Goal: Check status: Check status

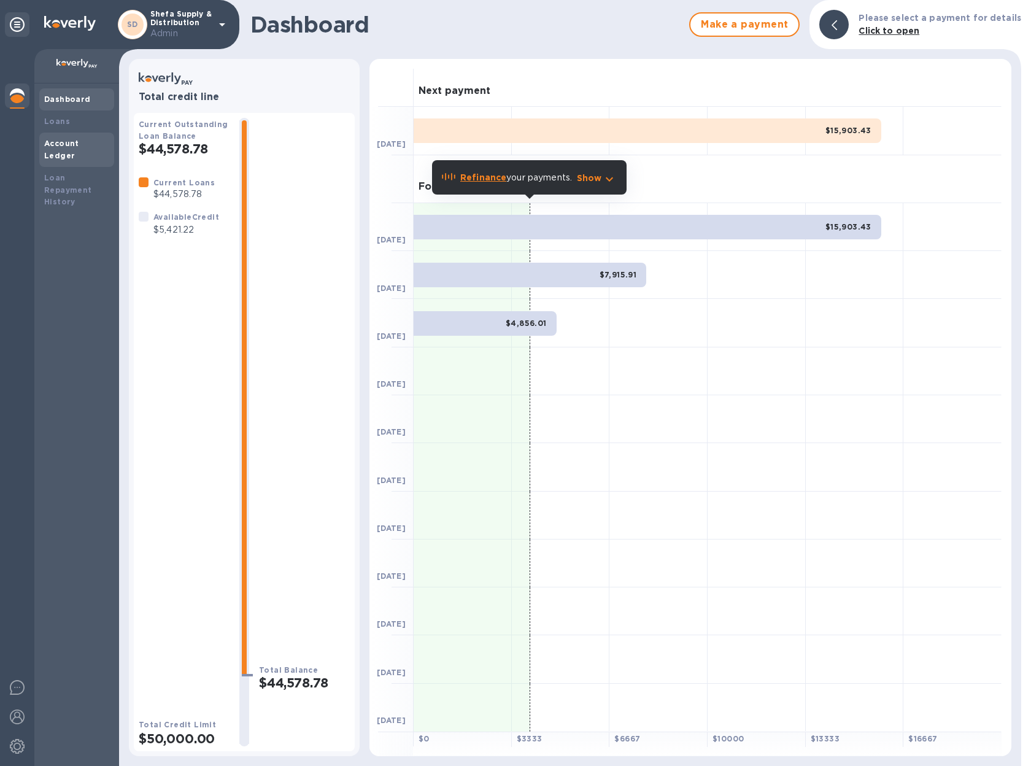
click at [77, 141] on b "Account Ledger" at bounding box center [61, 149] width 35 height 21
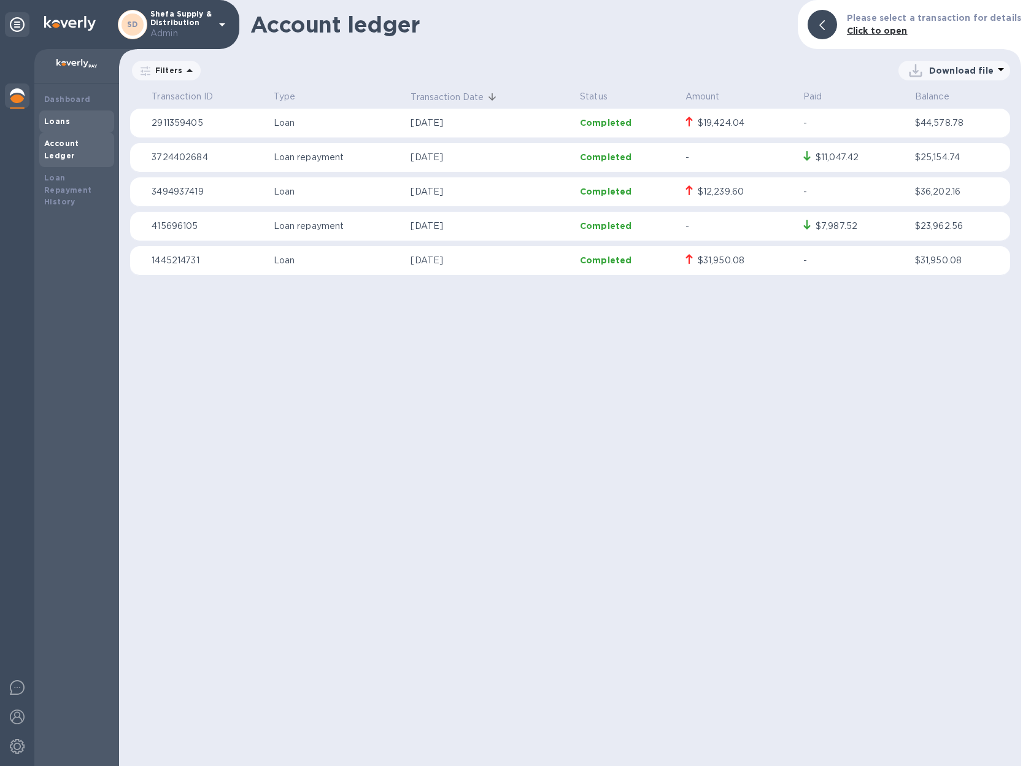
click at [68, 121] on div "Loans" at bounding box center [76, 121] width 65 height 12
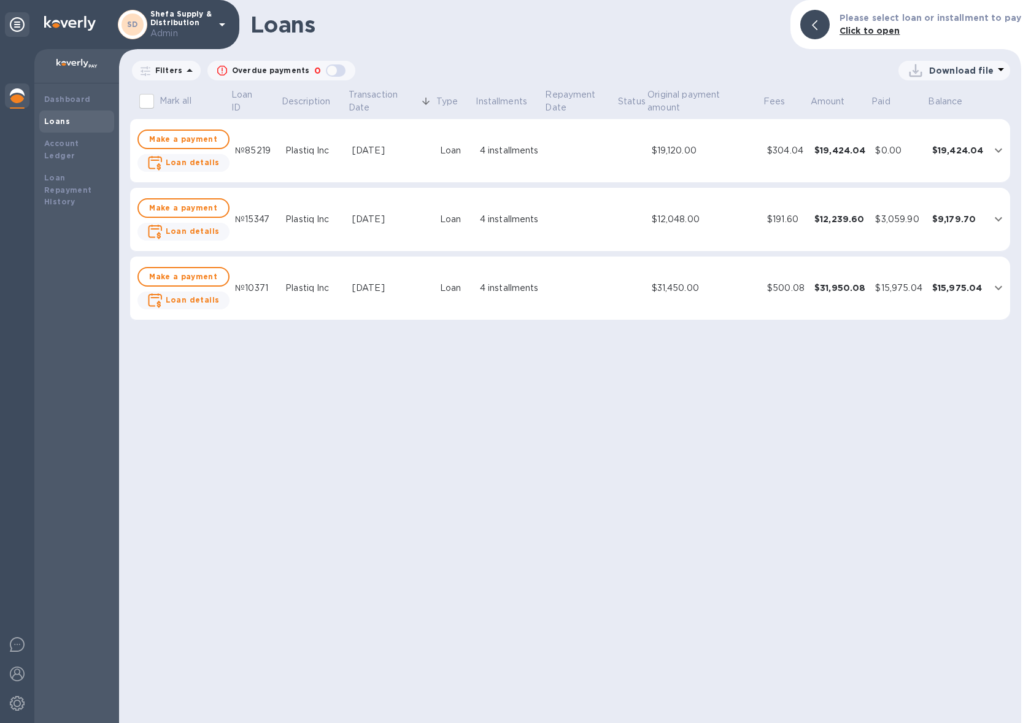
click at [26, 101] on div at bounding box center [17, 96] width 25 height 27
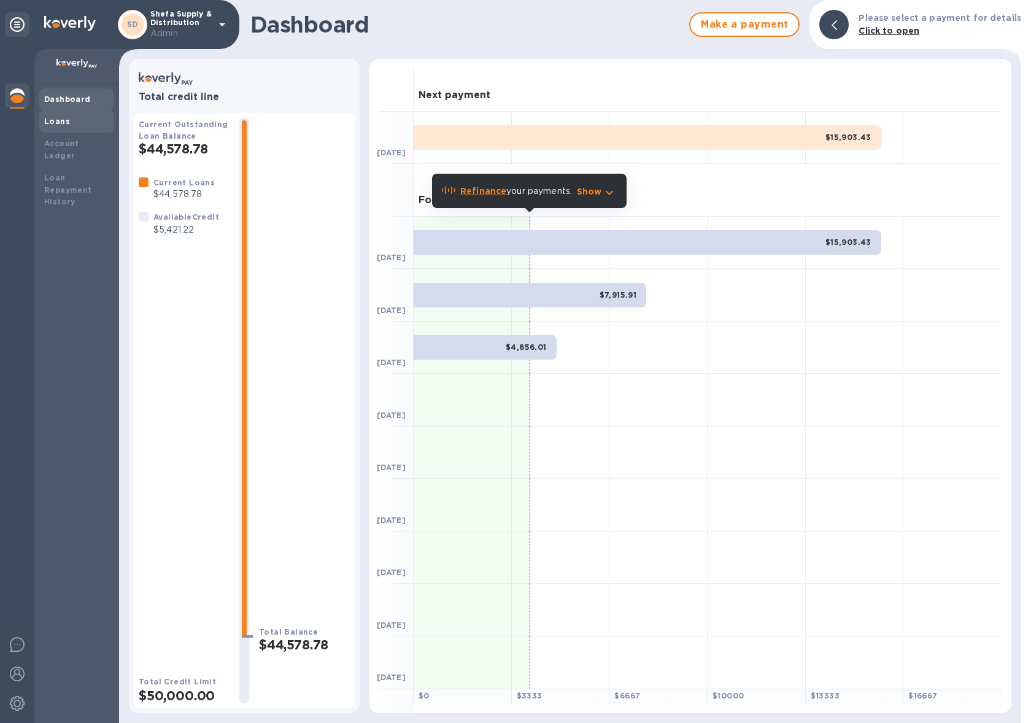
click at [73, 118] on div "Loans" at bounding box center [76, 121] width 65 height 12
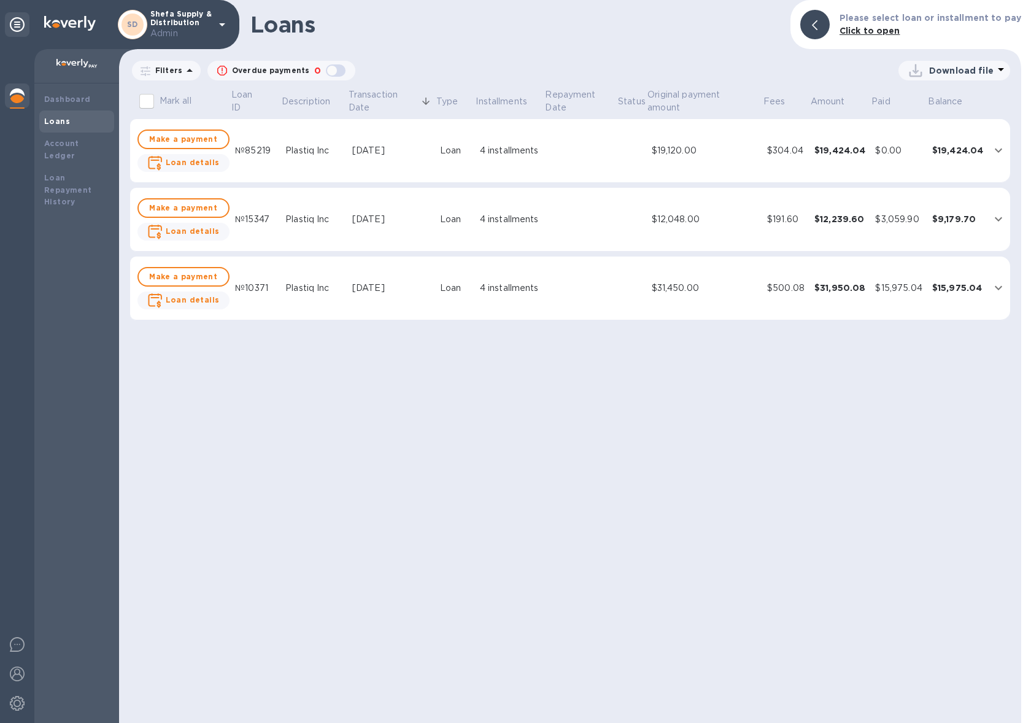
click at [974, 287] on div "$15,975.04" at bounding box center [958, 288] width 52 height 12
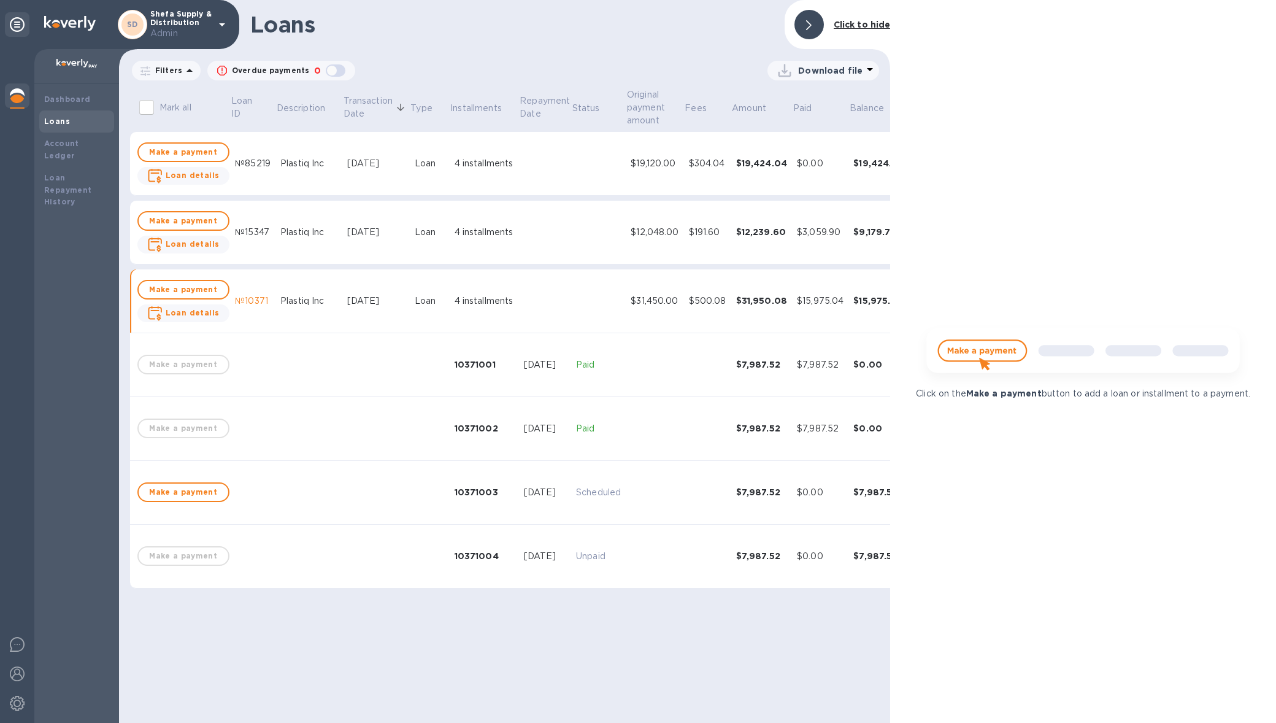
click at [805, 20] on div at bounding box center [809, 24] width 29 height 29
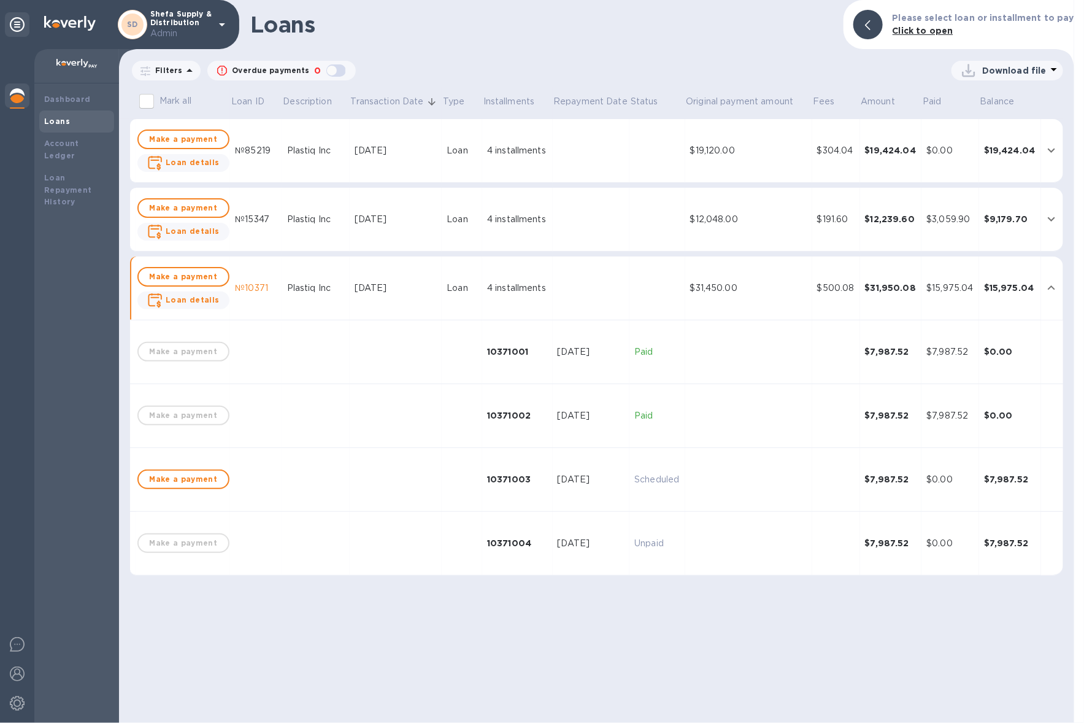
click at [763, 209] on td "$12,048.00" at bounding box center [748, 220] width 127 height 64
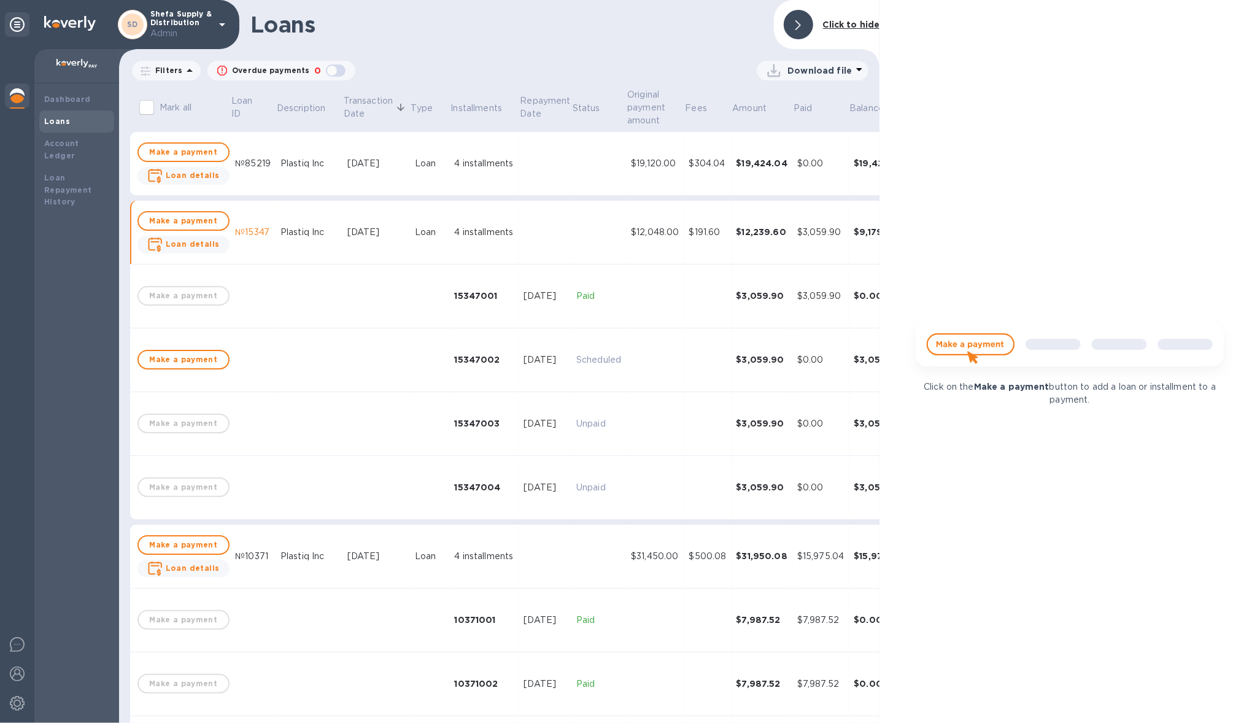
click at [741, 165] on div "$19,424.04" at bounding box center [762, 163] width 52 height 12
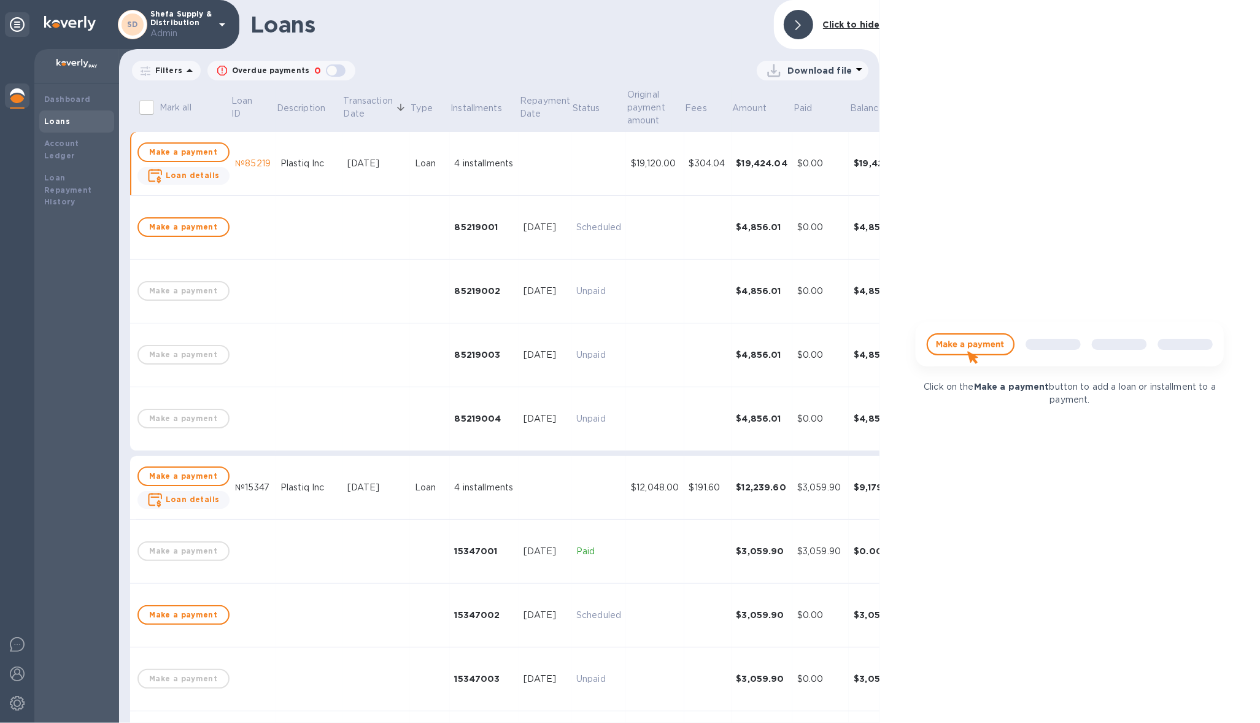
click at [20, 93] on img at bounding box center [17, 95] width 15 height 15
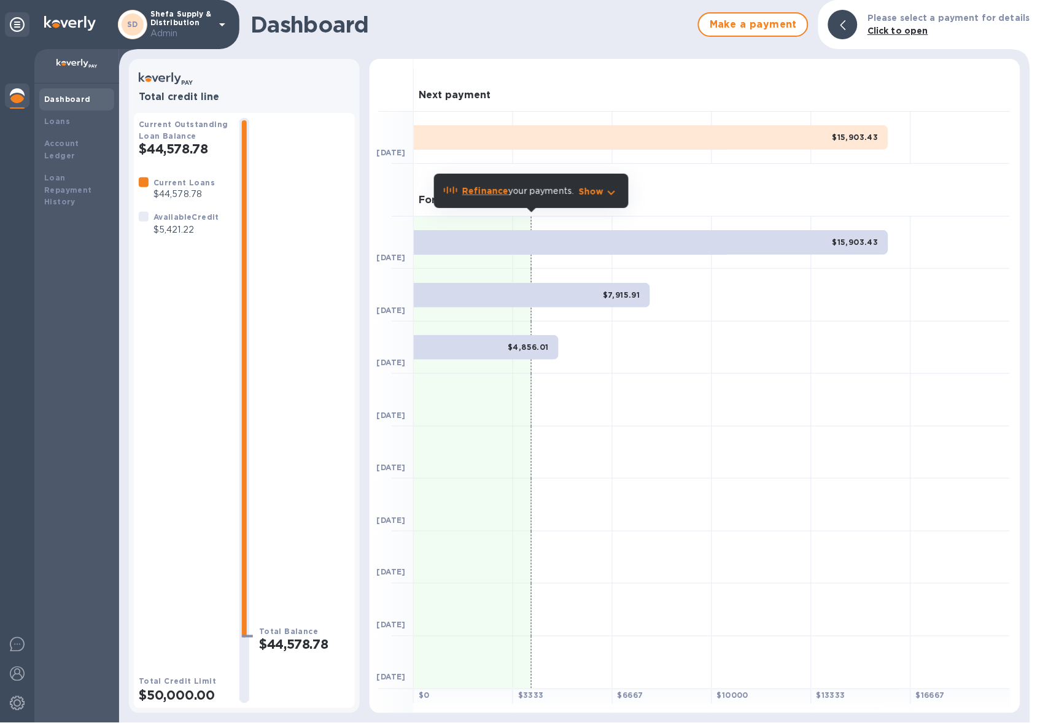
click at [471, 190] on b "Refinance" at bounding box center [485, 191] width 46 height 10
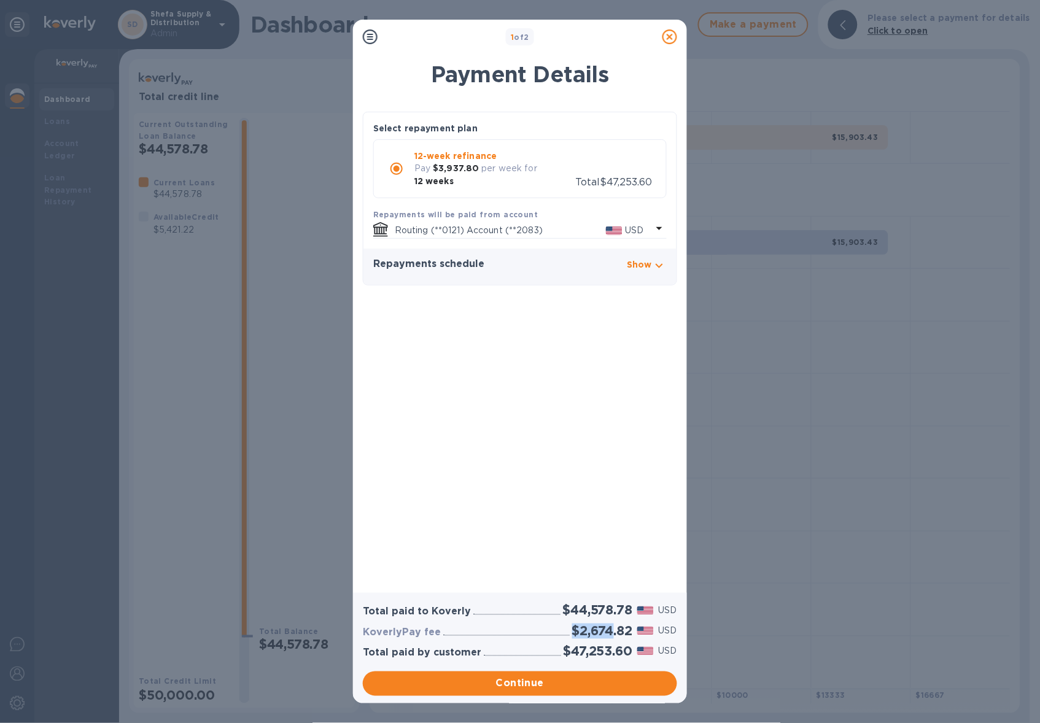
drag, startPoint x: 571, startPoint y: 635, endPoint x: 613, endPoint y: 630, distance: 41.9
click at [613, 630] on h2 "$2,674.82" at bounding box center [602, 630] width 60 height 15
click at [669, 39] on icon at bounding box center [669, 36] width 15 height 15
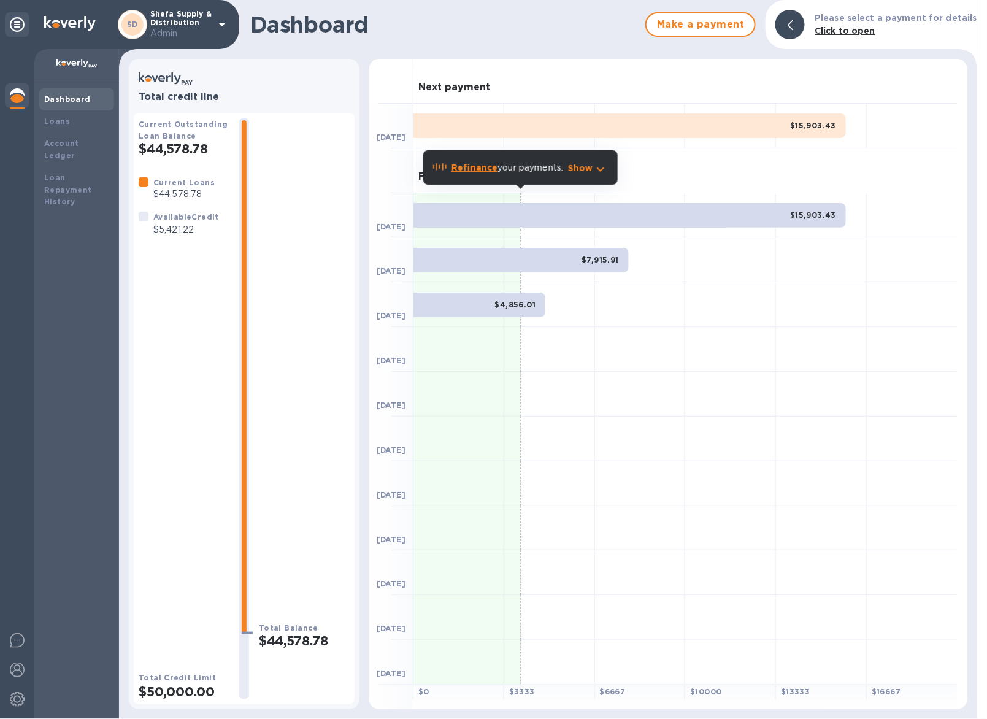
drag, startPoint x: 827, startPoint y: 332, endPoint x: 601, endPoint y: 262, distance: 236.4
click at [663, 277] on div "Next payment [DATE] $15,903.43 Forecasted payments [DATE] $15,903.43 [DATE] $7,…" at bounding box center [668, 384] width 598 height 650
click at [61, 126] on div "Loans" at bounding box center [76, 121] width 65 height 12
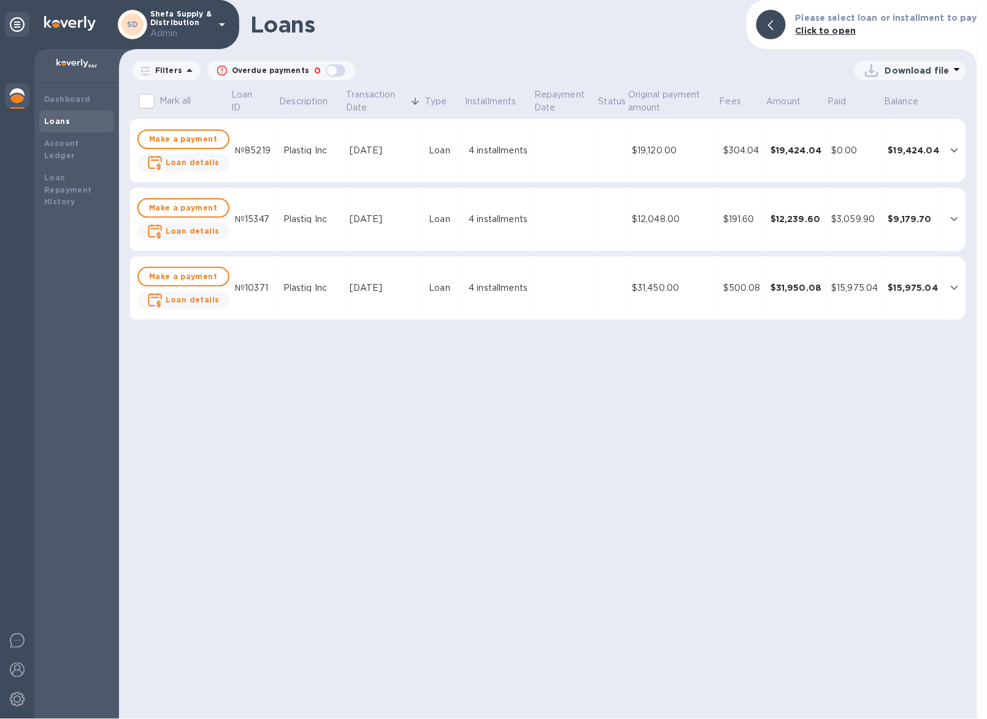
click at [954, 154] on icon "expand row" at bounding box center [954, 150] width 15 height 15
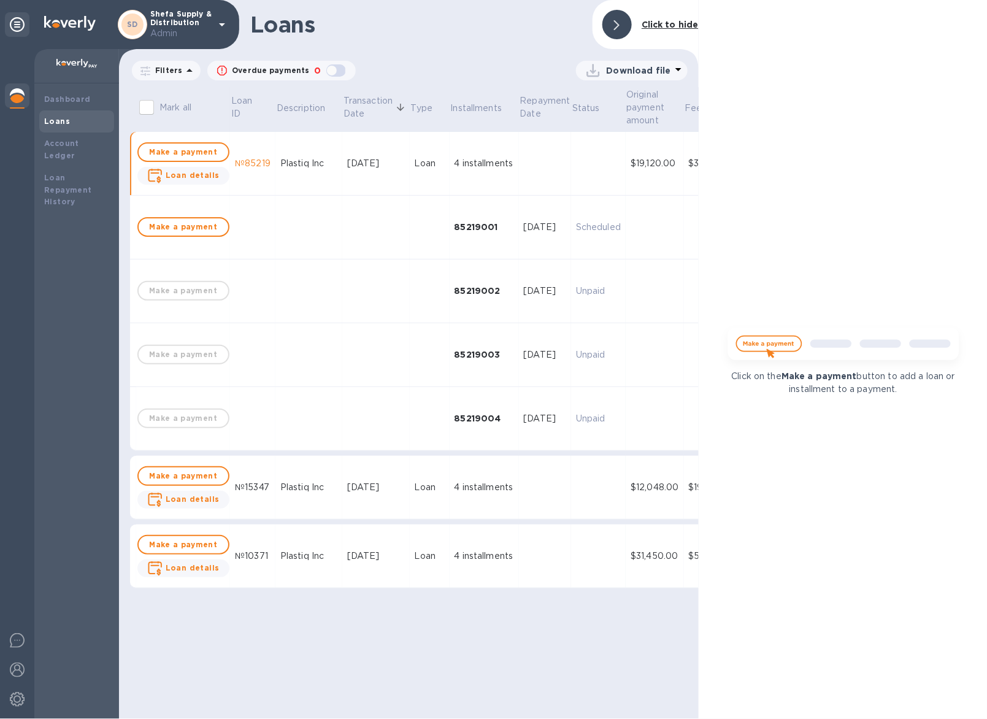
click at [622, 22] on div at bounding box center [617, 24] width 29 height 29
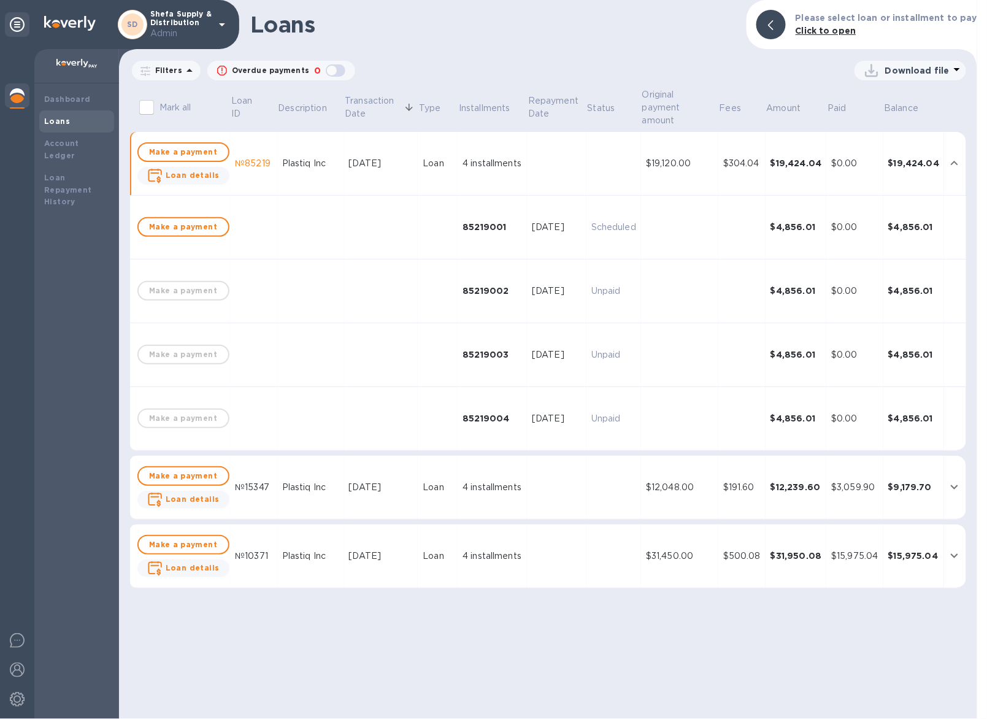
click at [744, 176] on td "$304.04" at bounding box center [742, 164] width 47 height 64
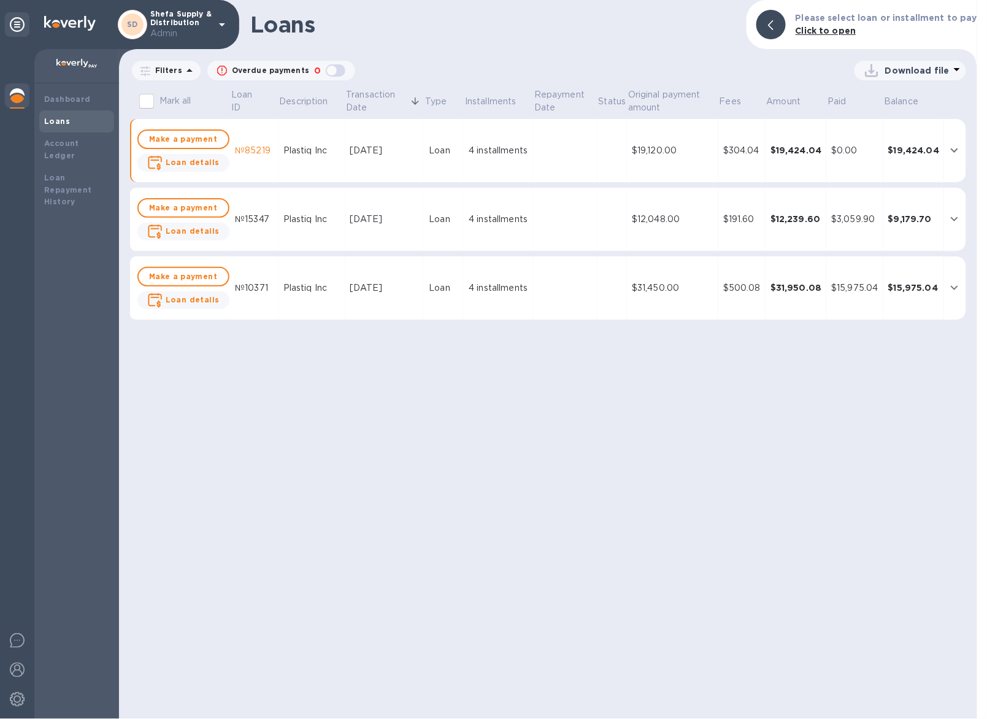
click at [746, 167] on td "$304.04" at bounding box center [742, 151] width 47 height 64
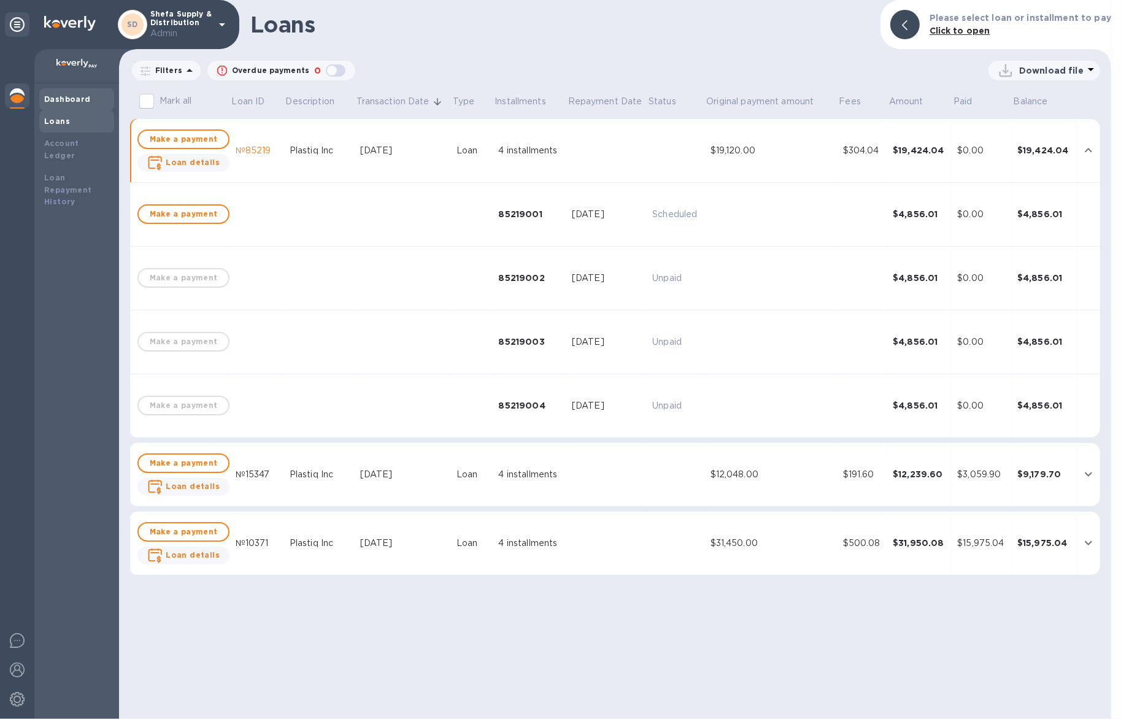
click at [53, 97] on b "Dashboard" at bounding box center [67, 99] width 47 height 9
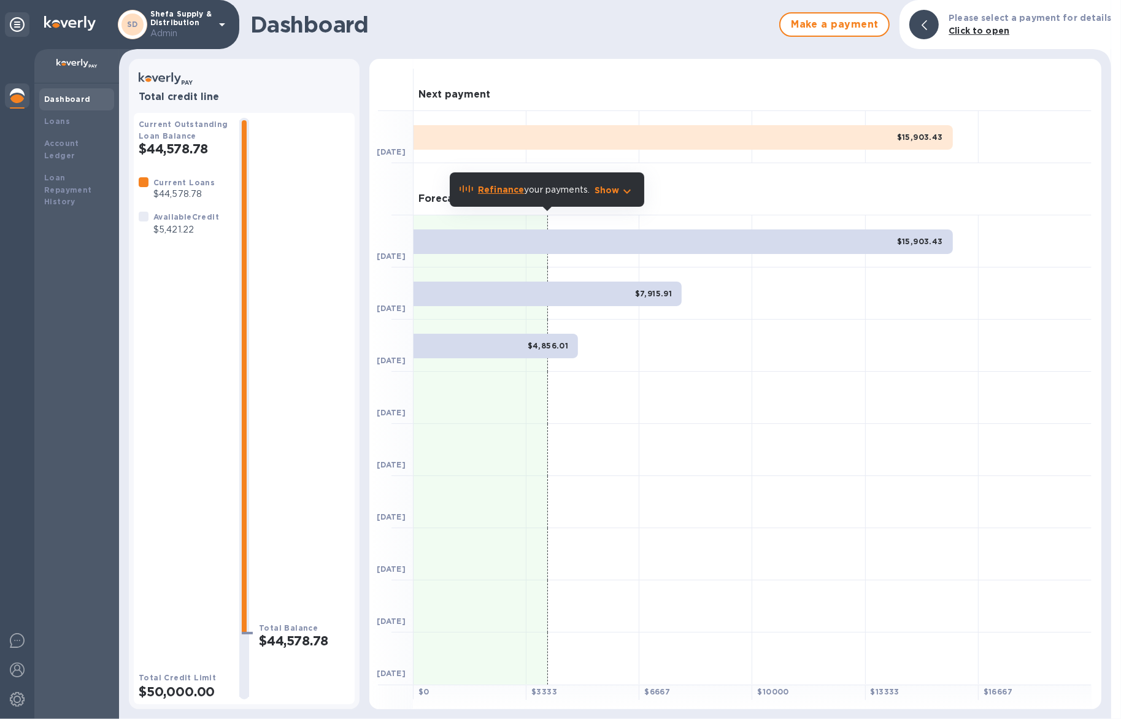
click at [501, 193] on b "Refinance" at bounding box center [501, 190] width 46 height 10
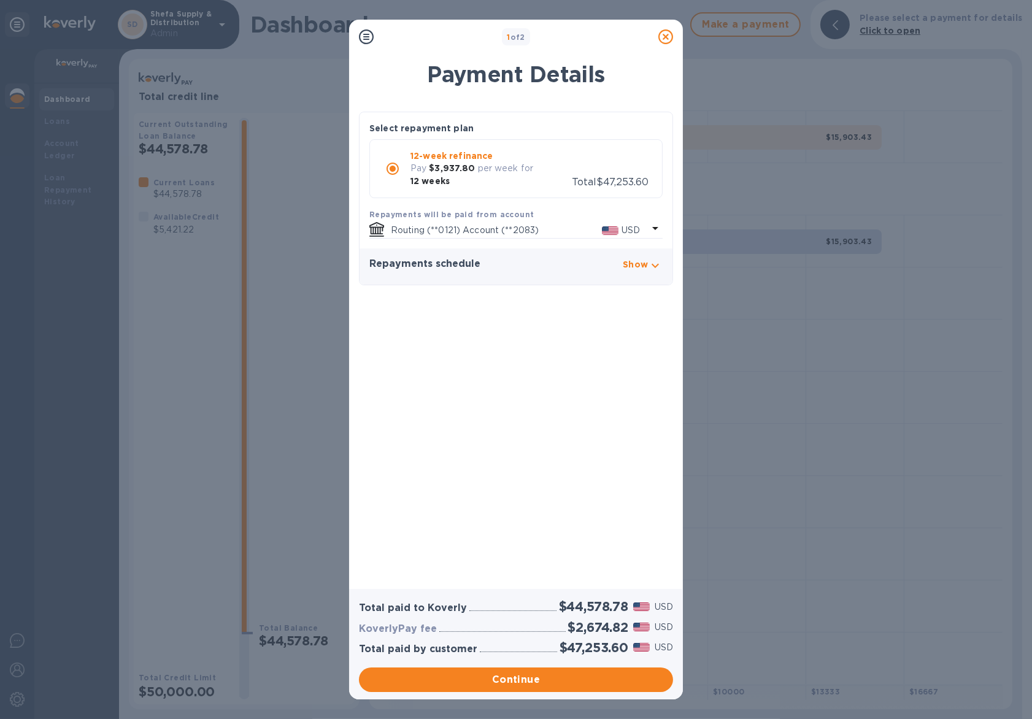
click at [669, 34] on icon at bounding box center [665, 36] width 15 height 15
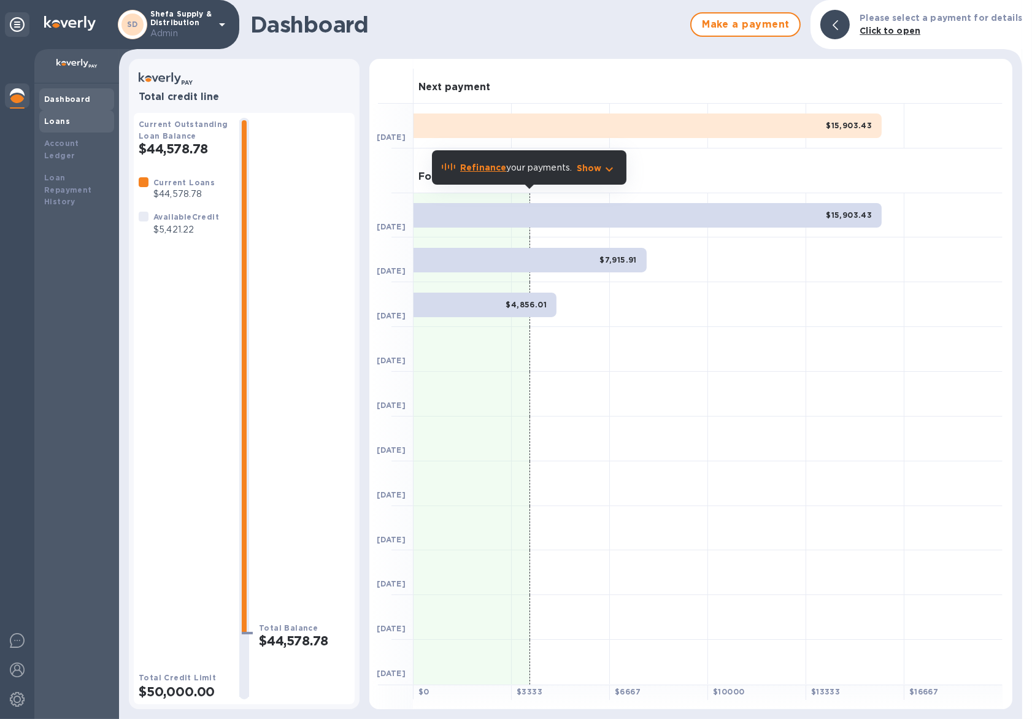
click at [74, 131] on div "Loans" at bounding box center [76, 121] width 75 height 22
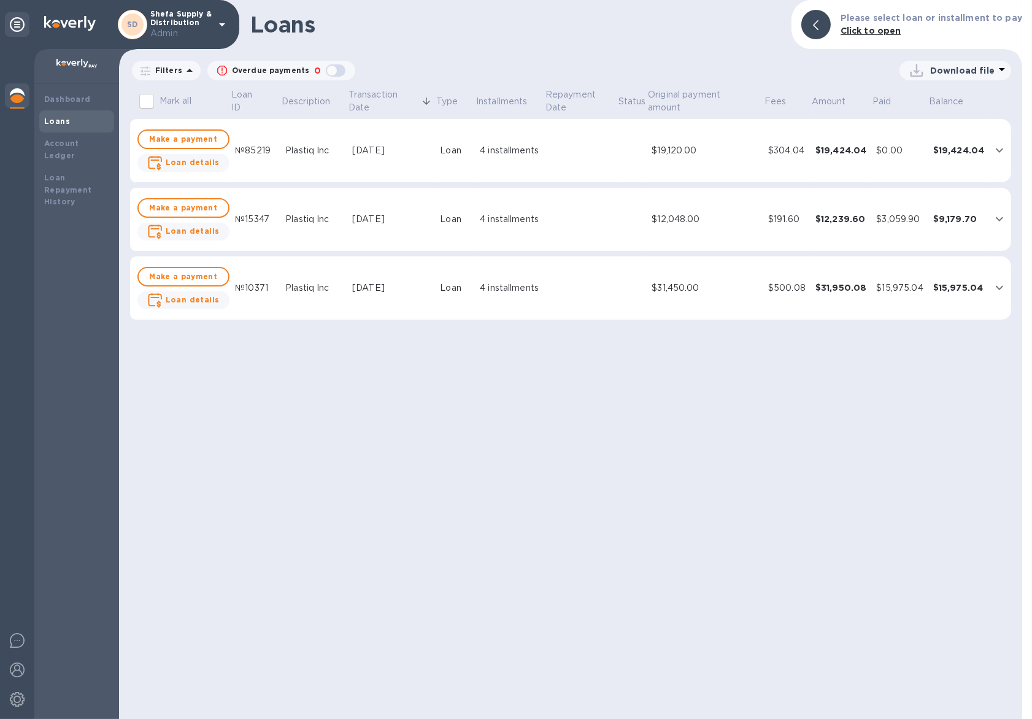
click at [833, 156] on div "$19,424.04" at bounding box center [842, 150] width 52 height 12
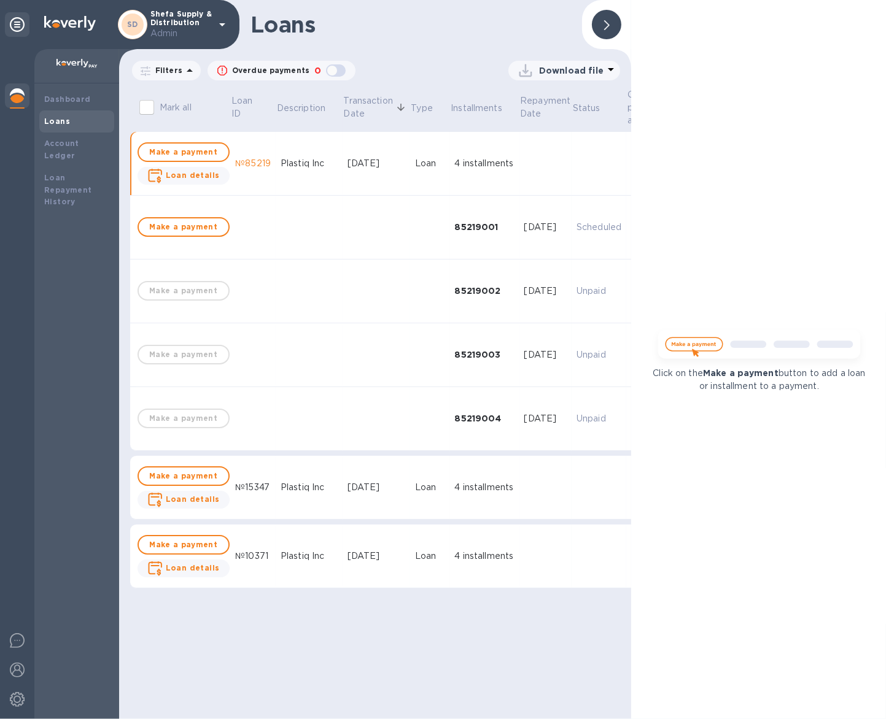
click at [528, 326] on td "[DATE]" at bounding box center [545, 355] width 53 height 64
click at [604, 21] on icon at bounding box center [607, 25] width 6 height 10
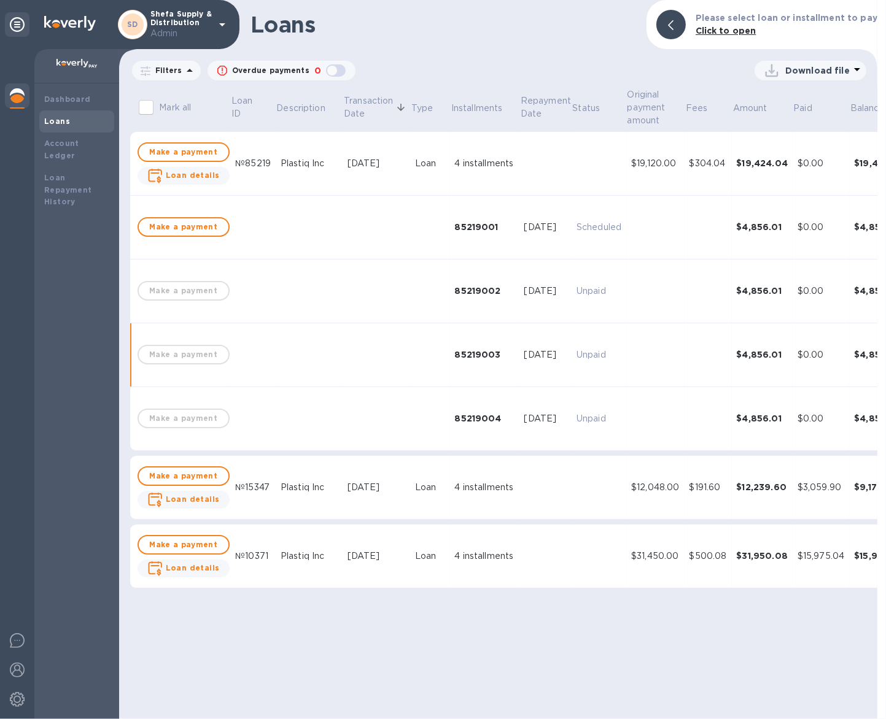
click at [712, 491] on div "$191.60" at bounding box center [707, 487] width 37 height 13
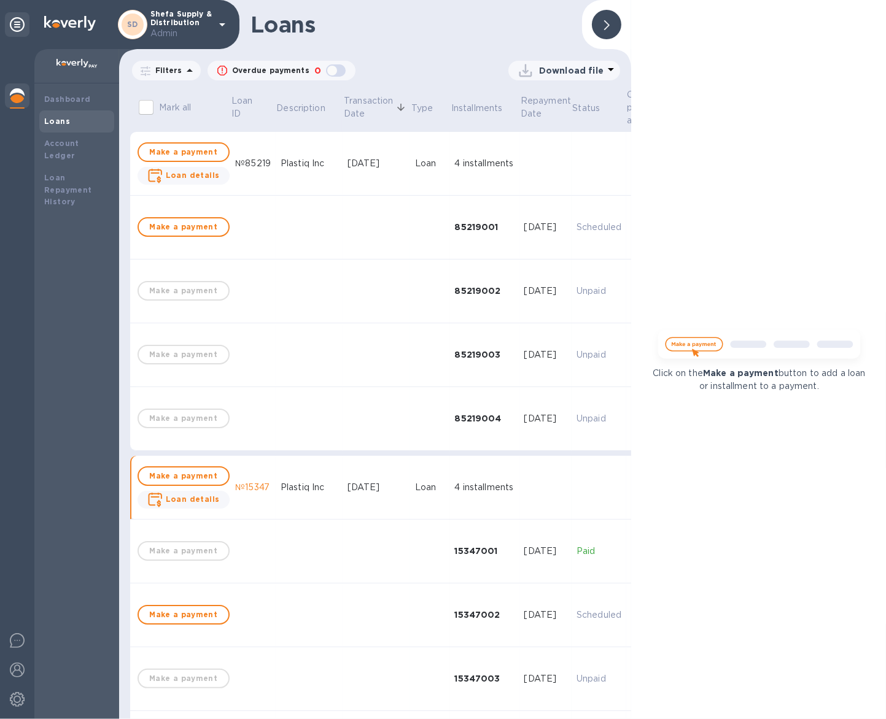
click at [584, 368] on td "Unpaid" at bounding box center [598, 355] width 55 height 64
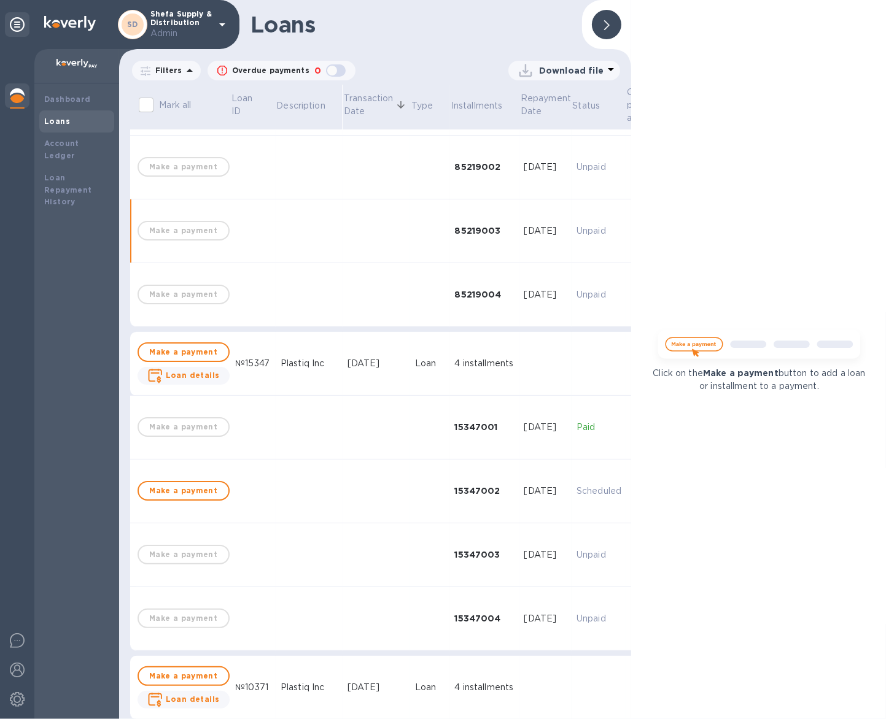
scroll to position [147, 0]
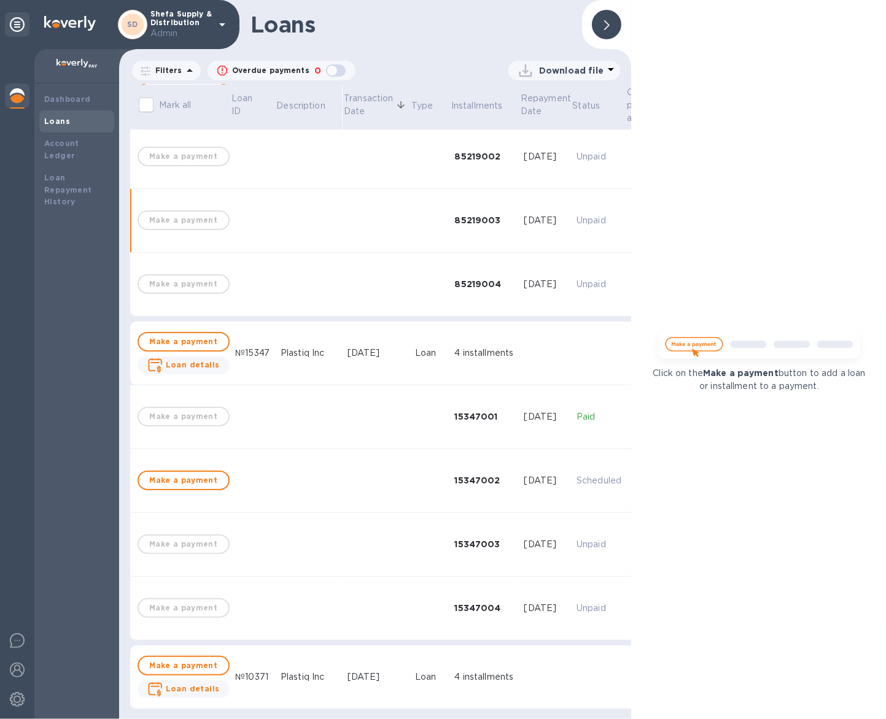
click at [600, 23] on div at bounding box center [606, 24] width 29 height 29
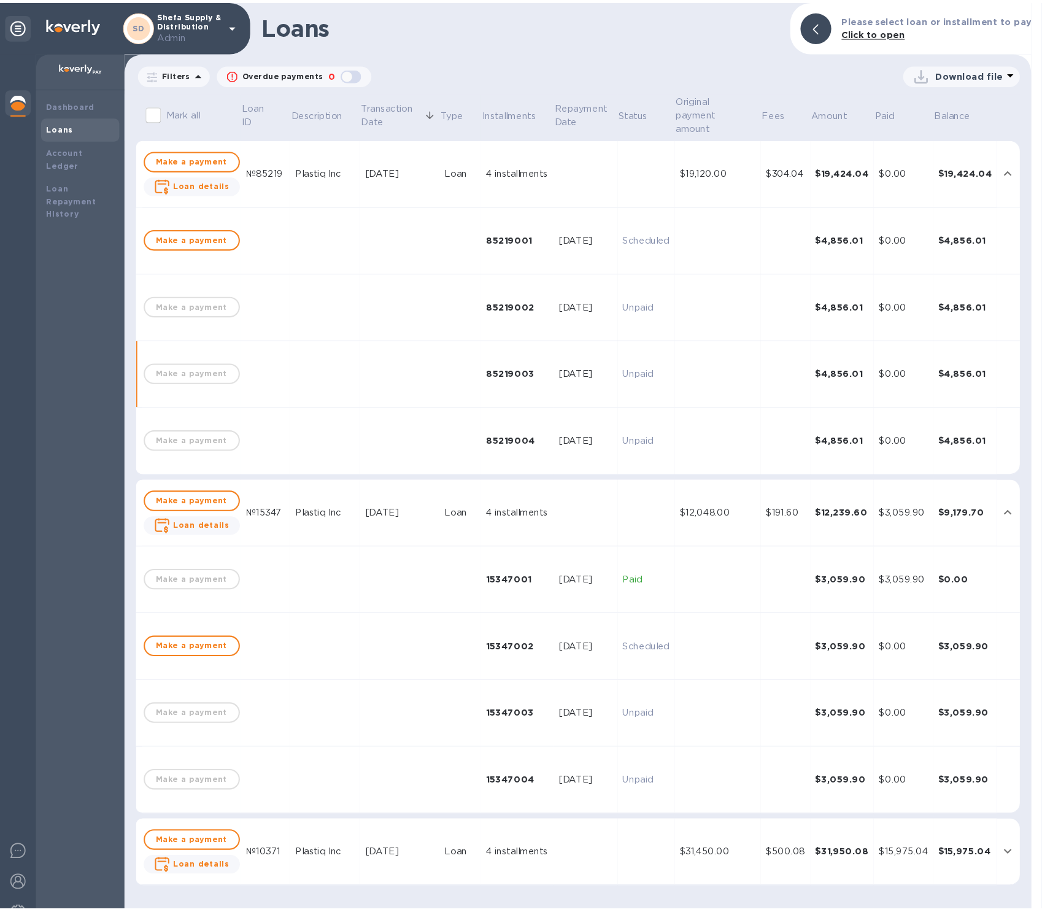
scroll to position [0, 0]
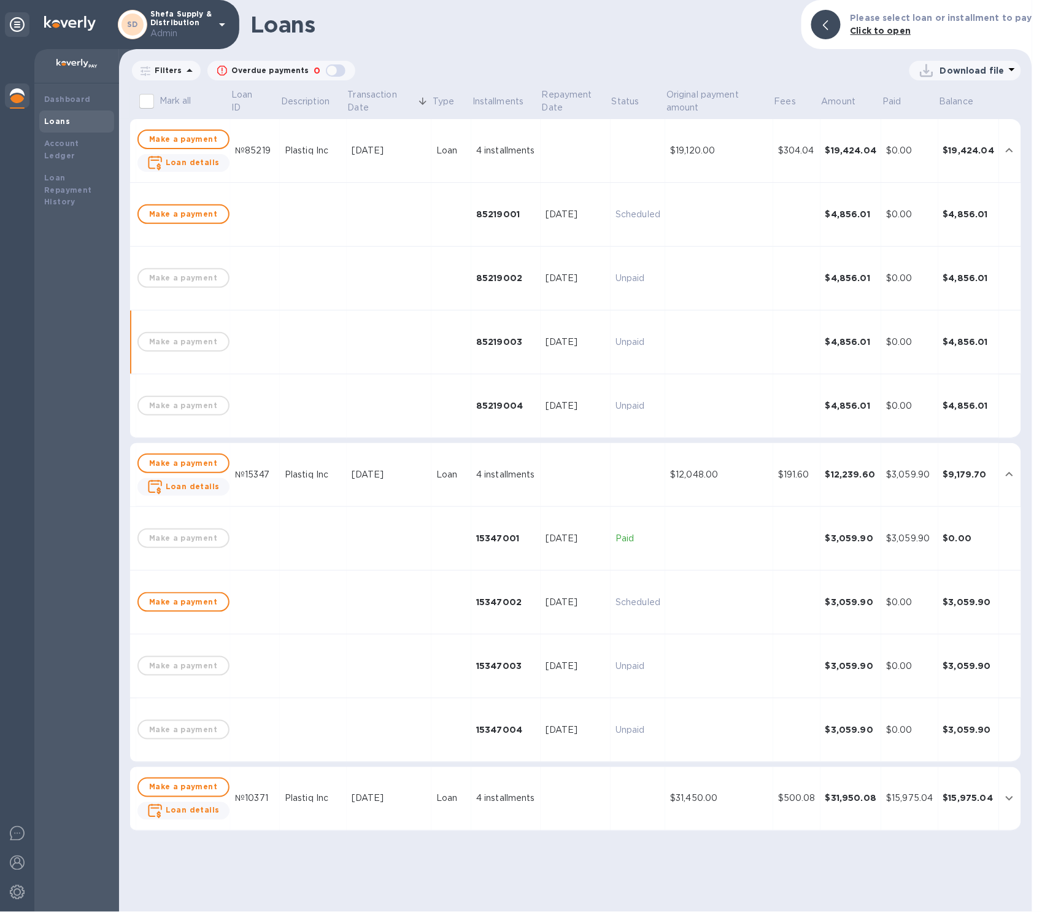
click at [808, 765] on td "$500.08" at bounding box center [796, 799] width 47 height 64
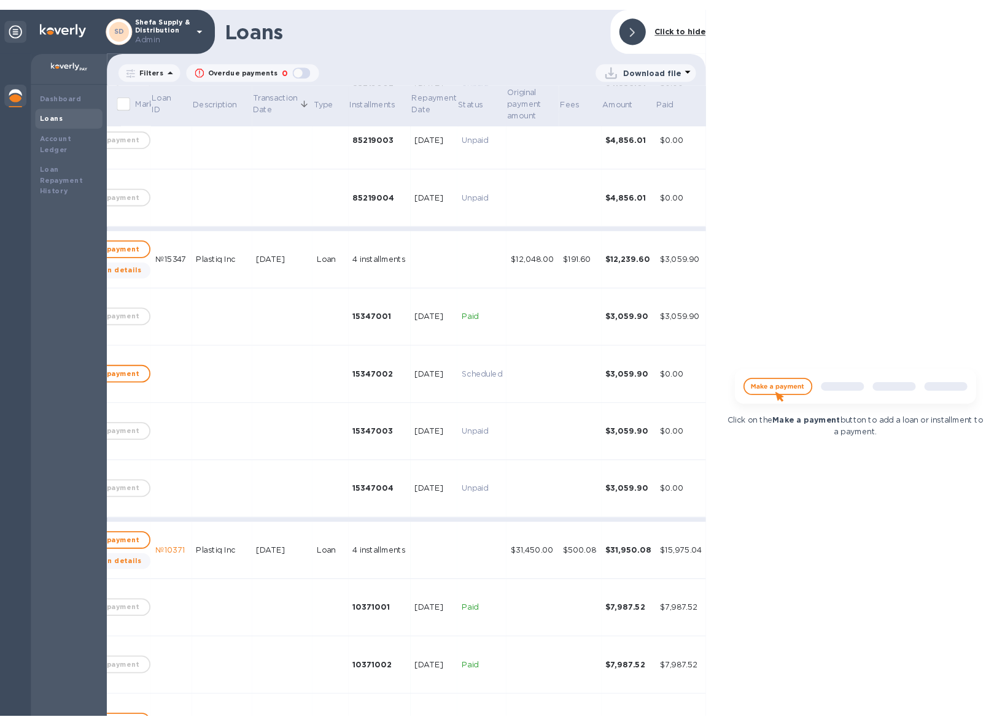
scroll to position [209, 62]
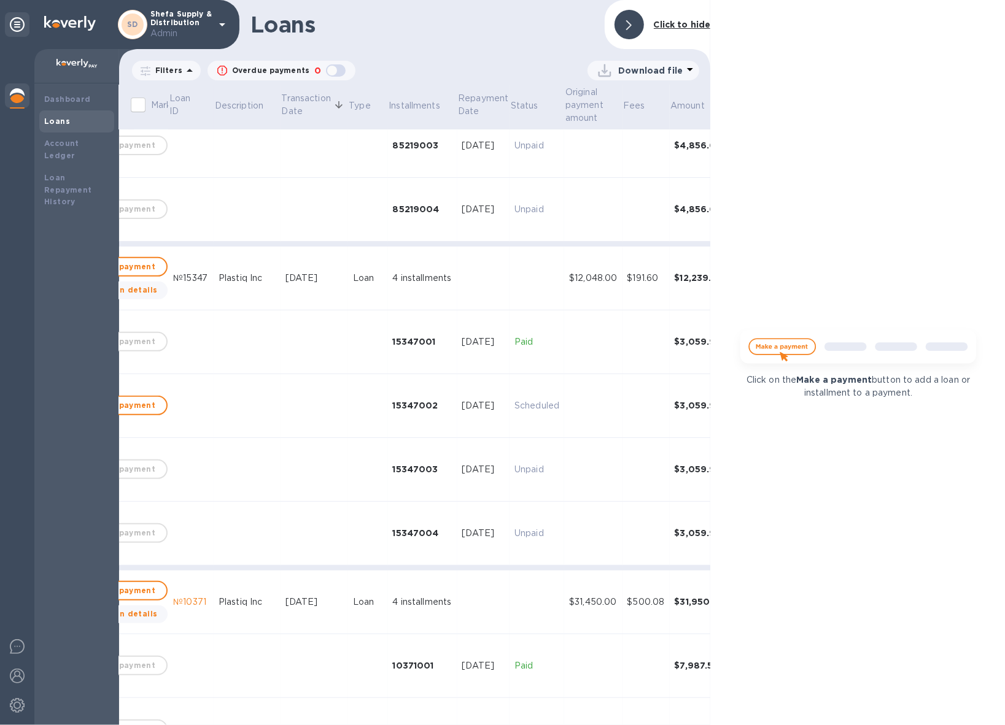
click at [637, 25] on div at bounding box center [628, 24] width 29 height 29
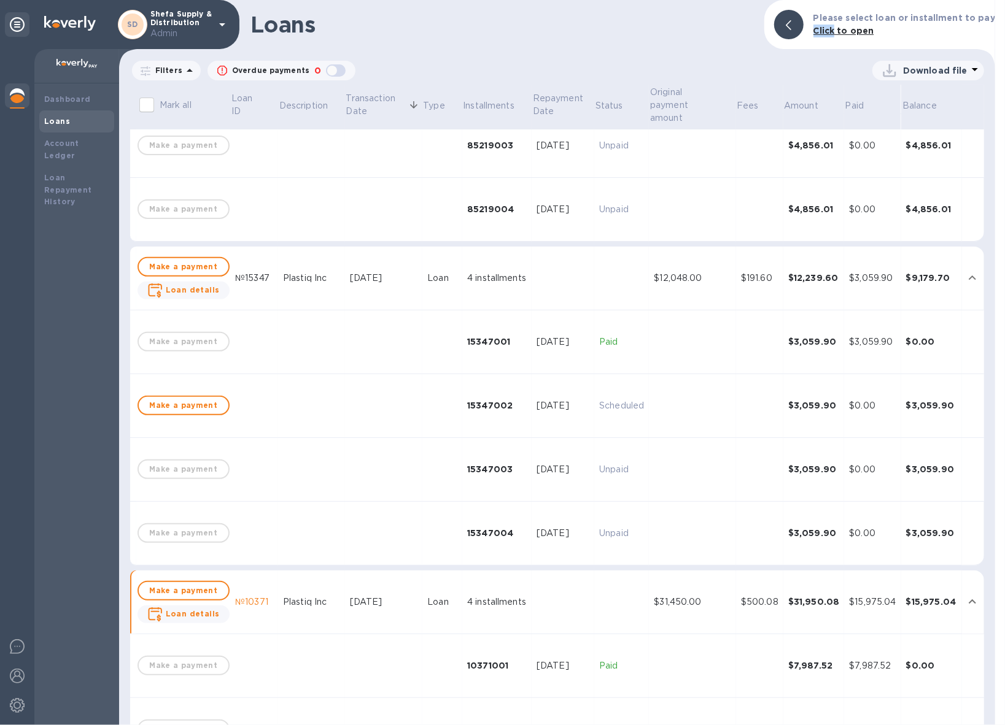
click at [637, 25] on div "Loans Please select loan or installment to pay Click to open" at bounding box center [557, 24] width 876 height 49
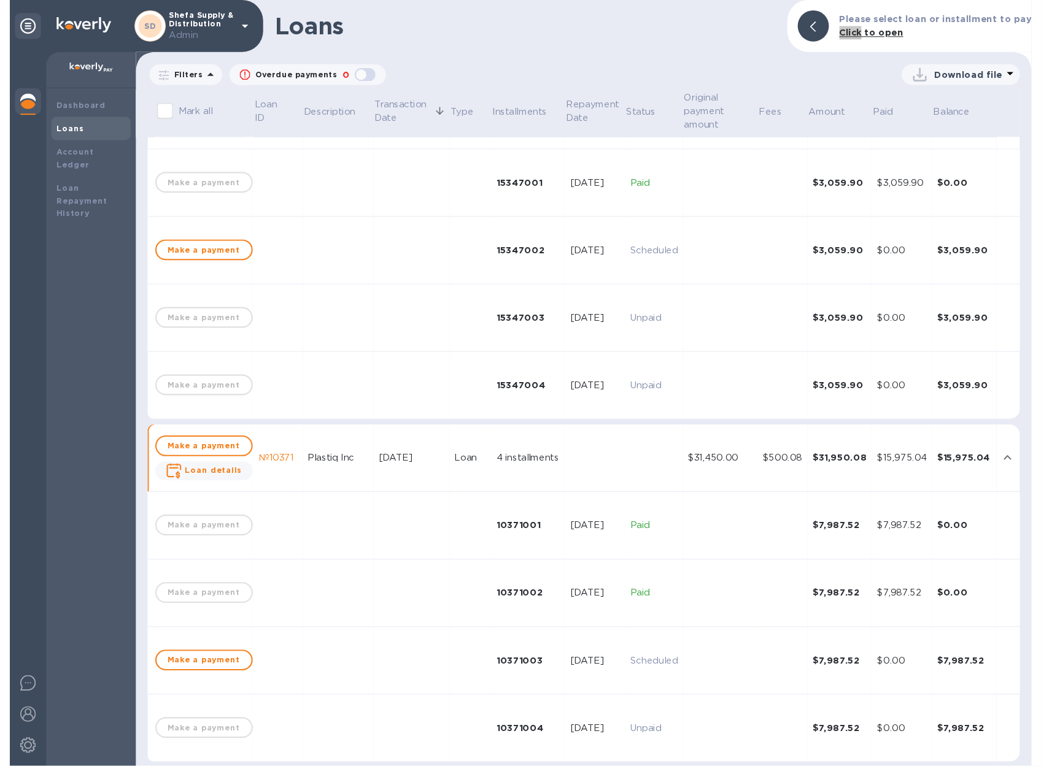
scroll to position [384, 0]
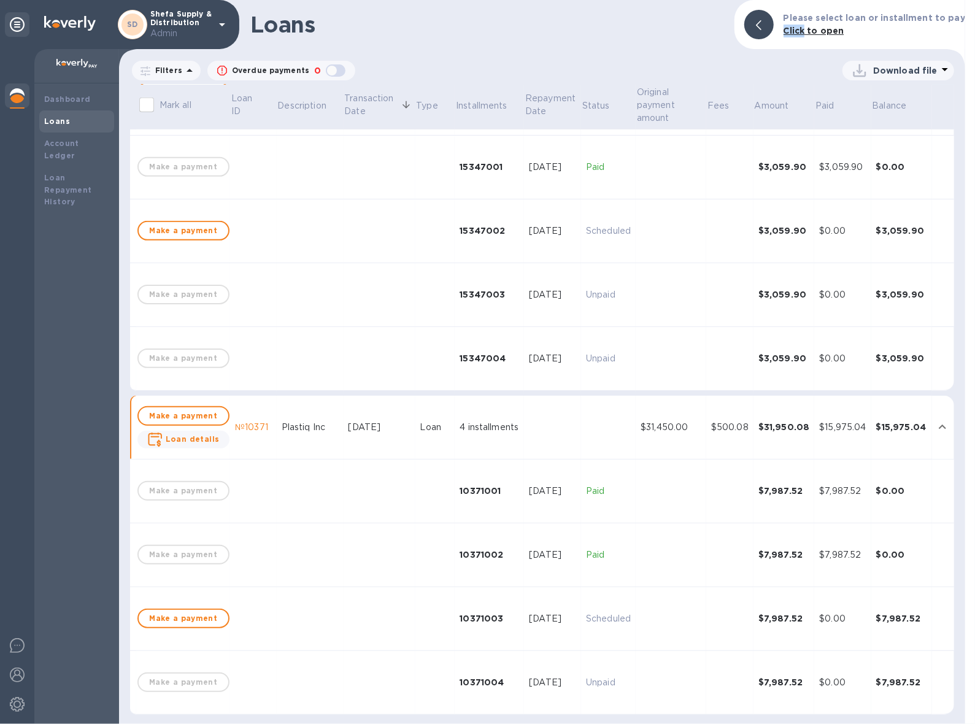
click at [17, 106] on div at bounding box center [17, 96] width 25 height 27
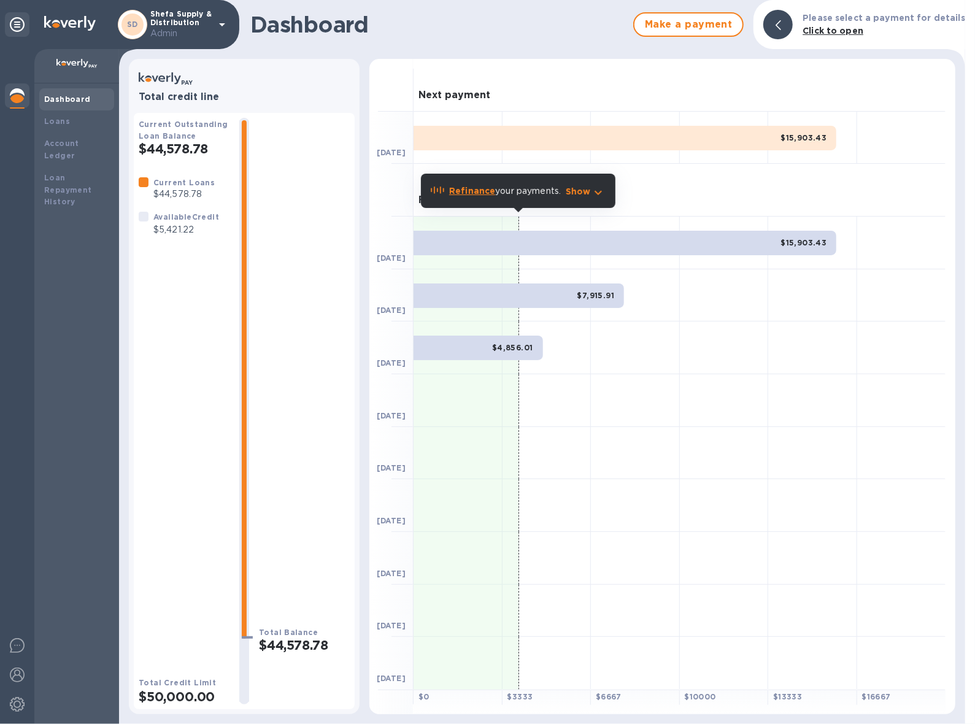
click at [468, 191] on b "Refinance" at bounding box center [472, 191] width 46 height 10
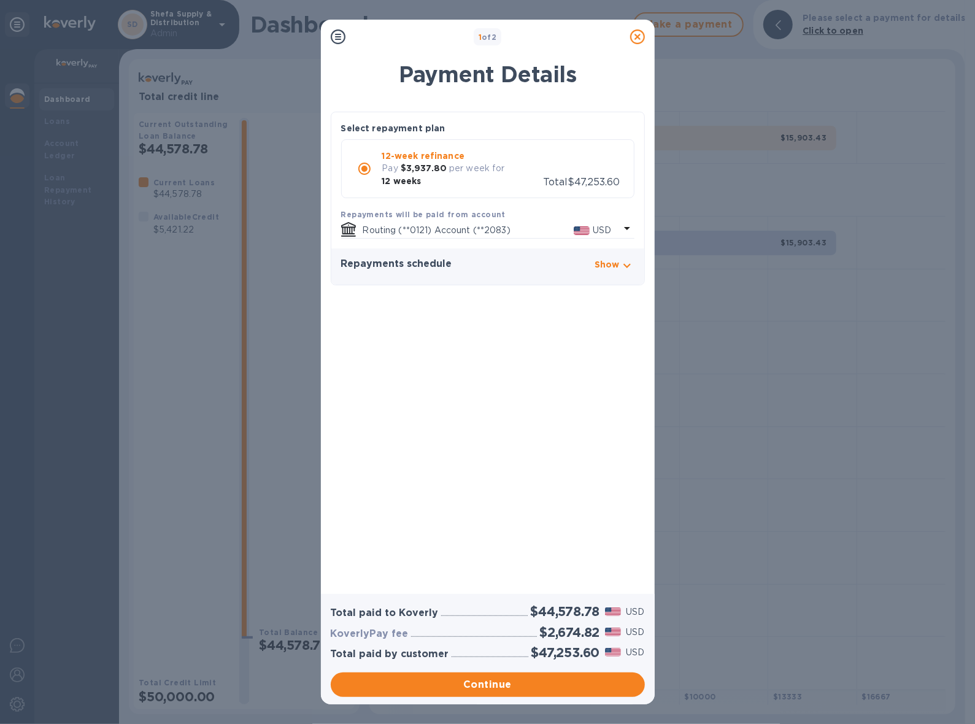
click at [639, 31] on icon at bounding box center [637, 36] width 15 height 15
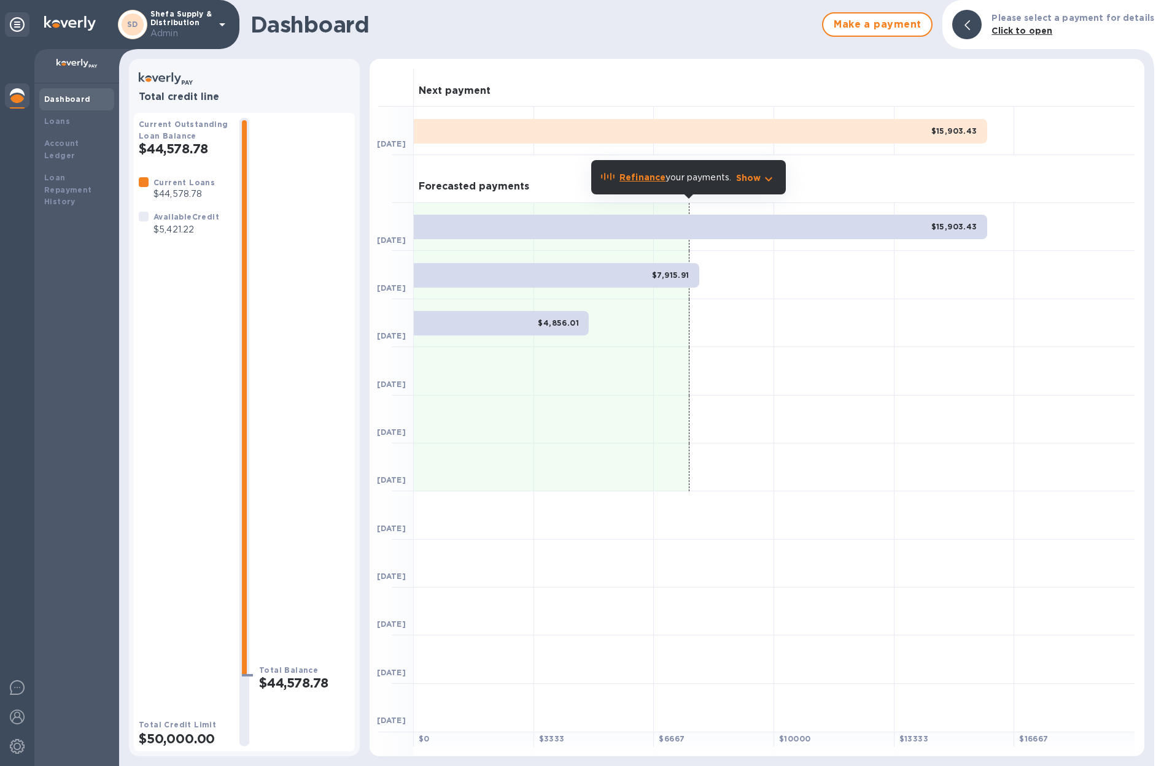
click at [646, 182] on b "Refinance" at bounding box center [642, 177] width 46 height 10
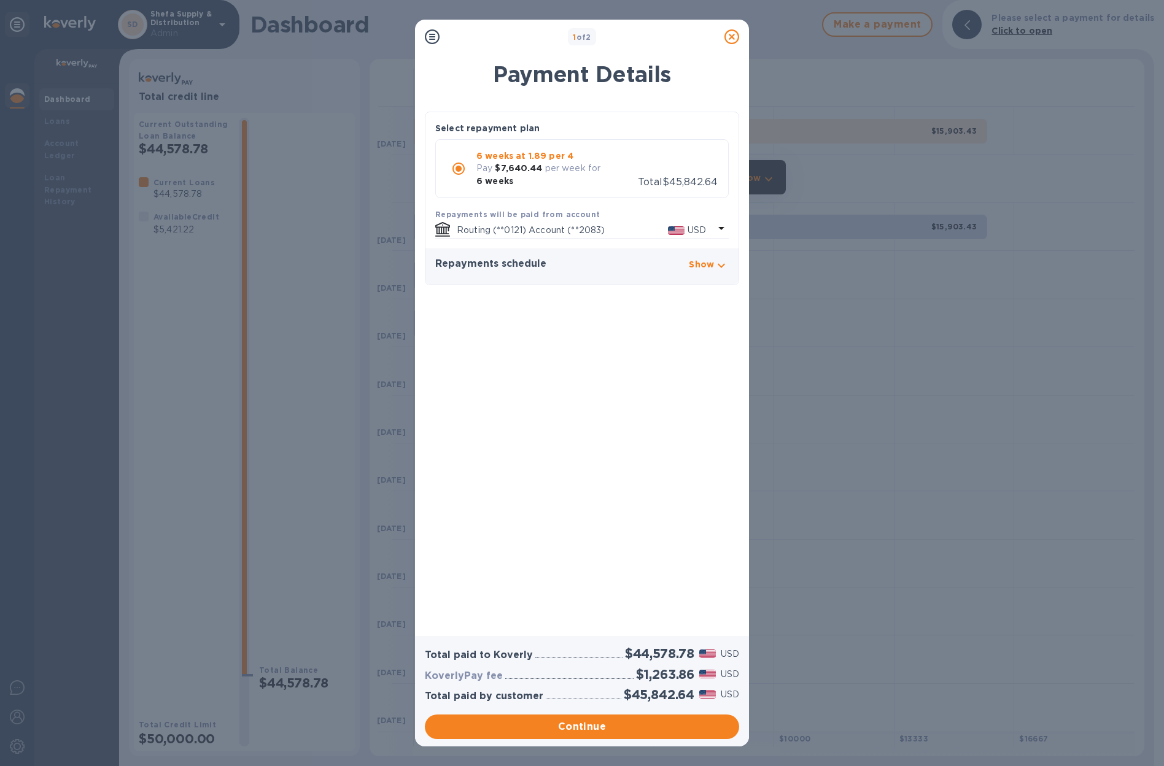
click at [730, 38] on icon at bounding box center [731, 36] width 15 height 15
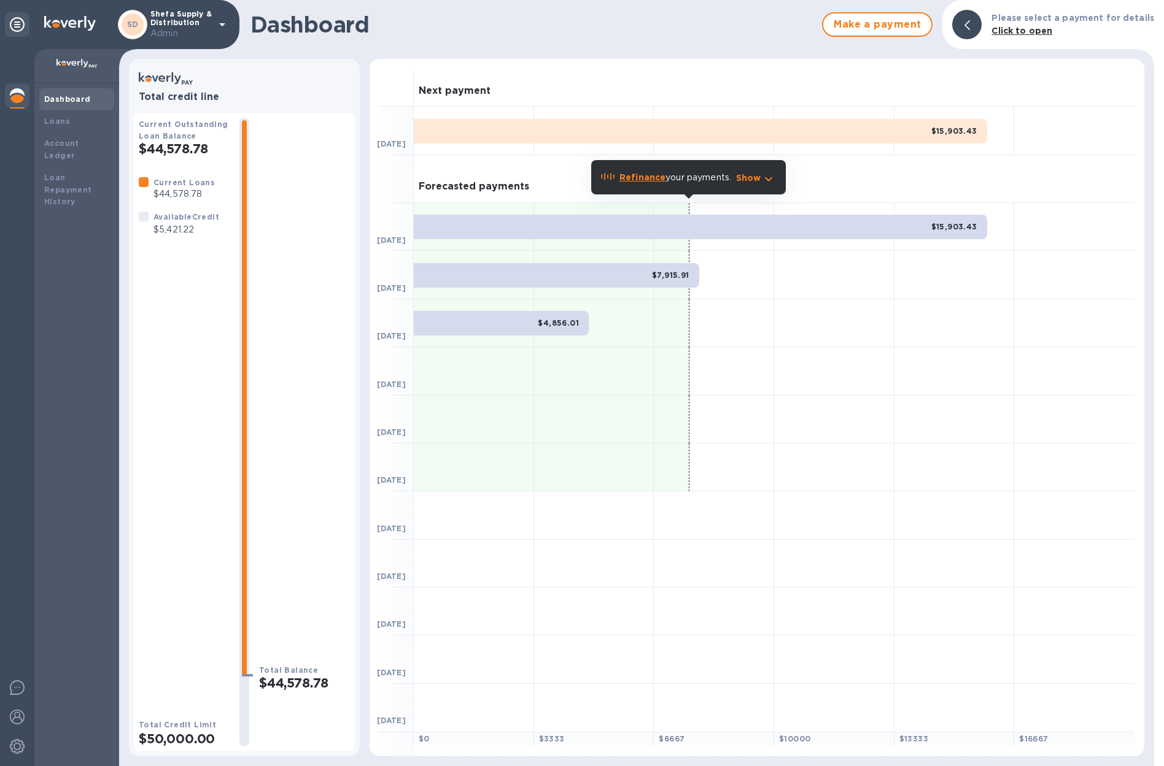
click at [653, 180] on b "Refinance" at bounding box center [642, 177] width 46 height 10
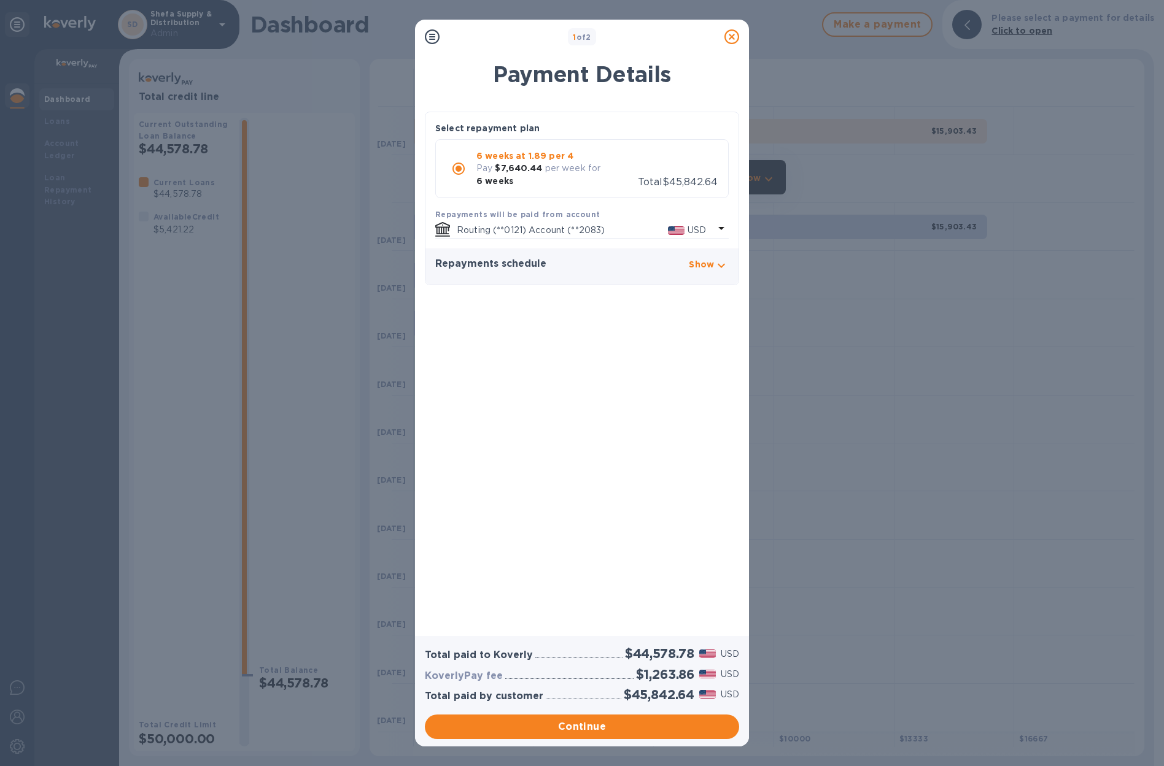
click at [709, 258] on p "Show" at bounding box center [701, 264] width 25 height 12
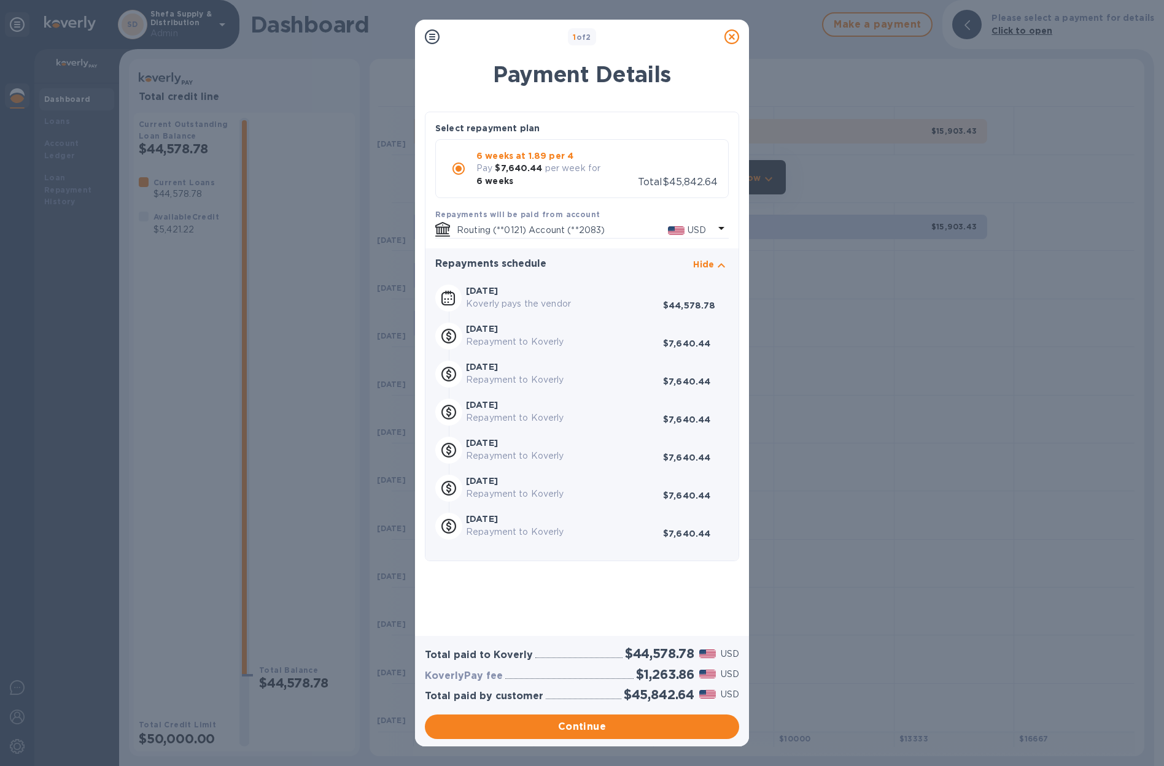
click at [733, 39] on icon at bounding box center [731, 36] width 15 height 15
